Goal: Information Seeking & Learning: Find specific fact

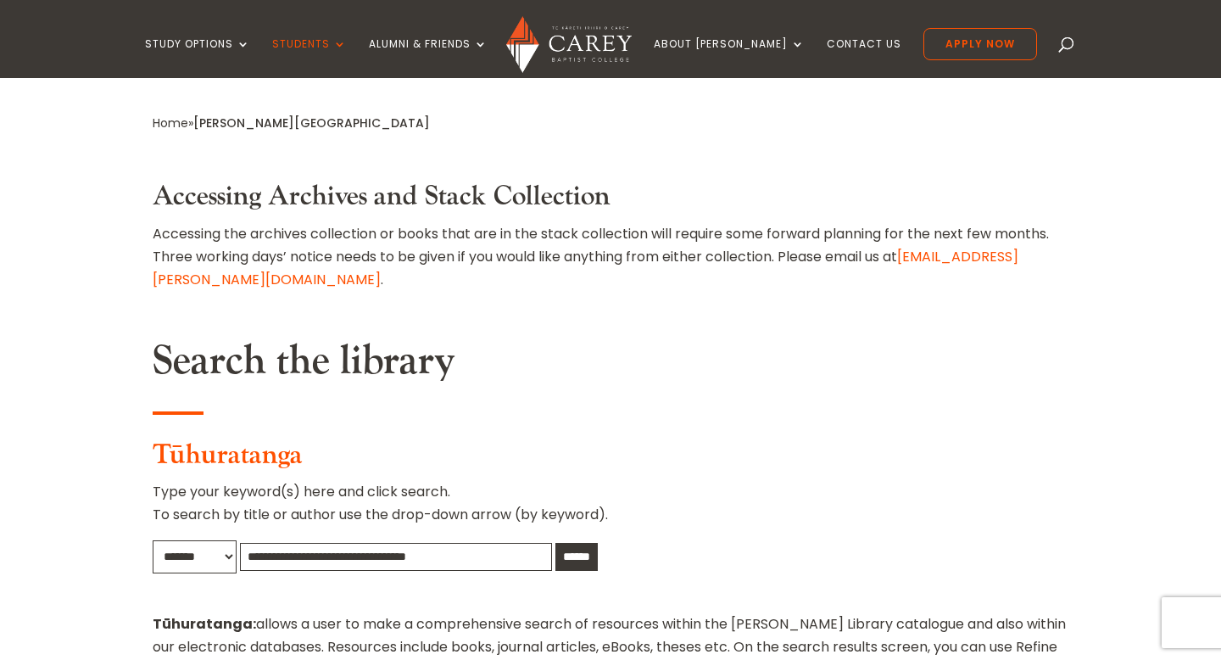
scroll to position [636, 0]
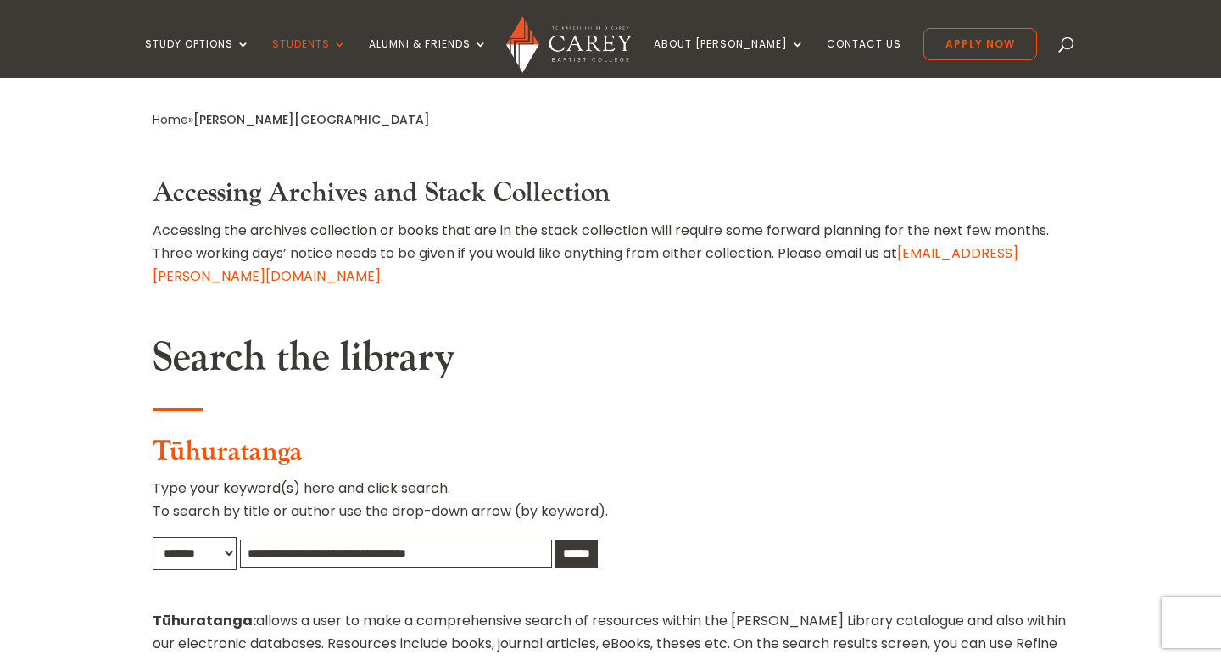
click at [361, 539] on input "text" at bounding box center [396, 553] width 312 height 28
type input "**********"
click at [556, 539] on input "******" at bounding box center [577, 553] width 42 height 28
